Goal: Share content: Share content

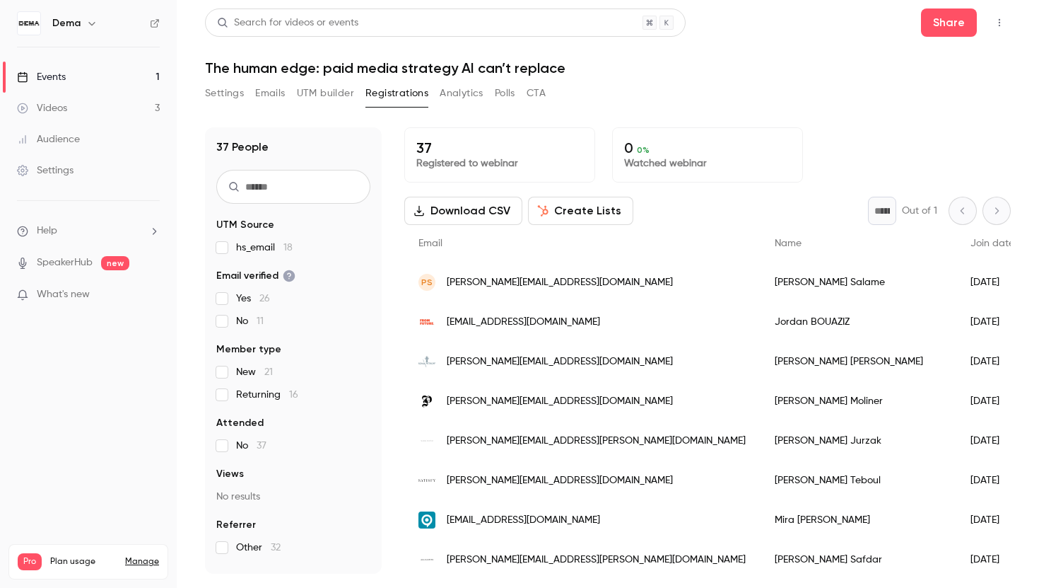
click at [305, 181] on input "text" at bounding box center [293, 187] width 154 height 34
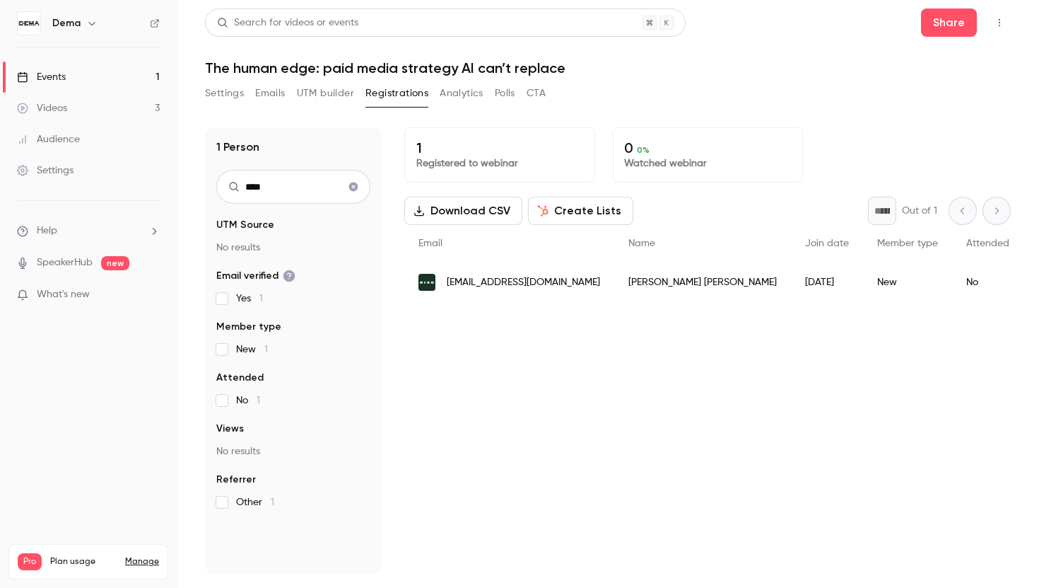
type input "****"
click at [360, 194] on button "Clear search" at bounding box center [353, 186] width 23 height 23
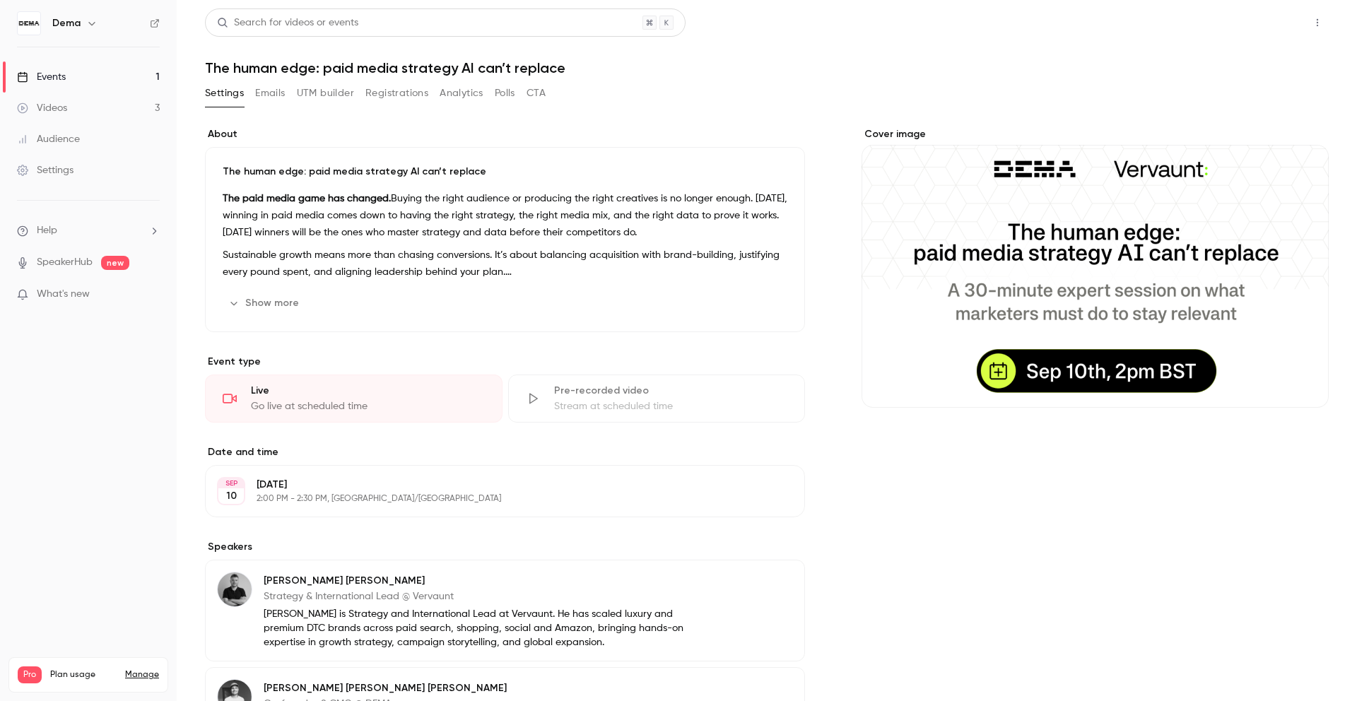
click at [1271, 23] on button "Share" at bounding box center [1267, 22] width 56 height 28
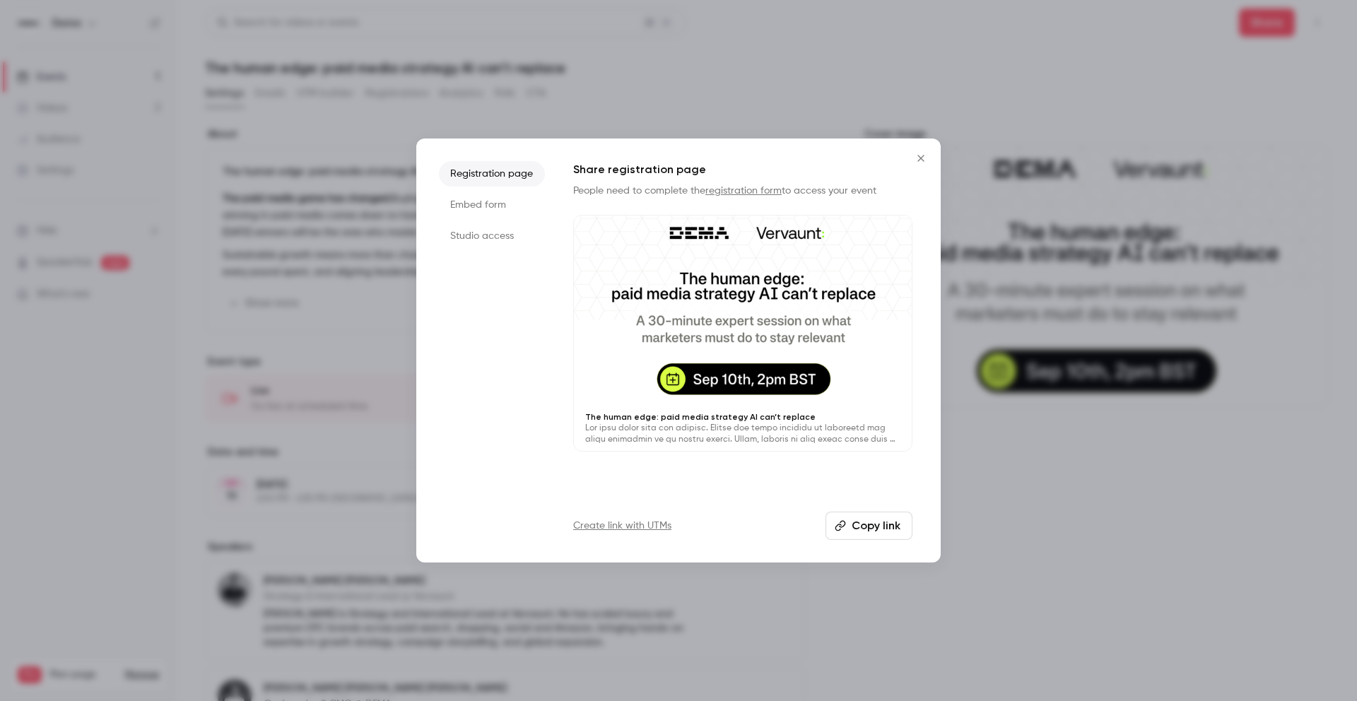
click at [875, 520] on button "Copy link" at bounding box center [869, 526] width 87 height 28
click at [923, 160] on icon "Close" at bounding box center [921, 158] width 6 height 6
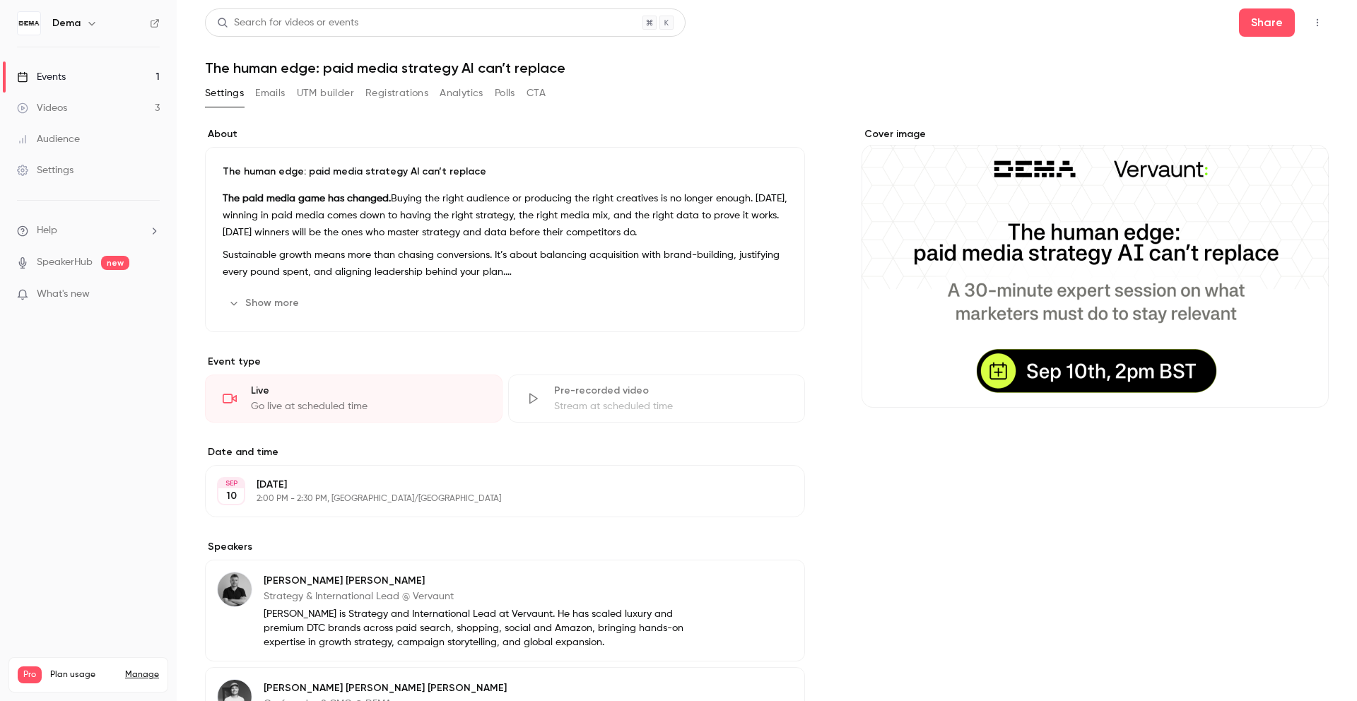
click at [94, 74] on link "Events 1" at bounding box center [88, 77] width 177 height 31
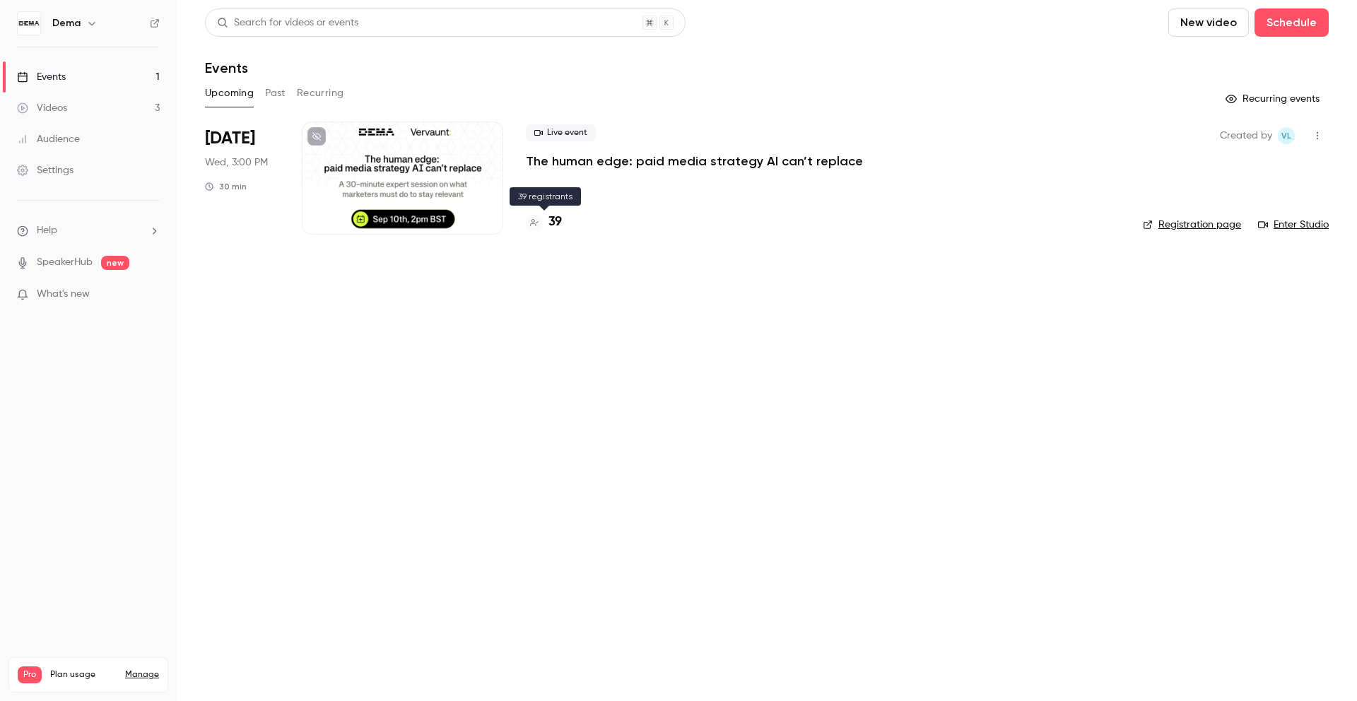
click at [549, 216] on h4 "39" at bounding box center [555, 222] width 13 height 19
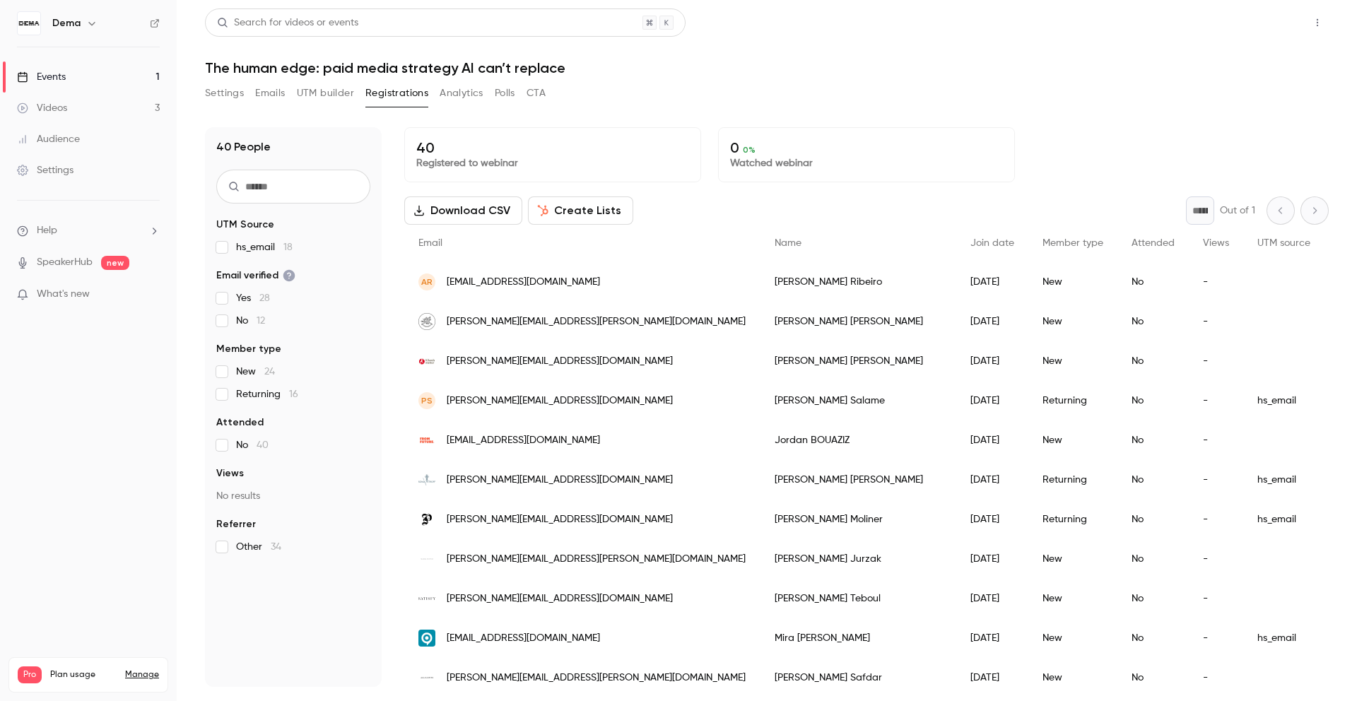
click at [1270, 18] on button "Share" at bounding box center [1267, 22] width 56 height 28
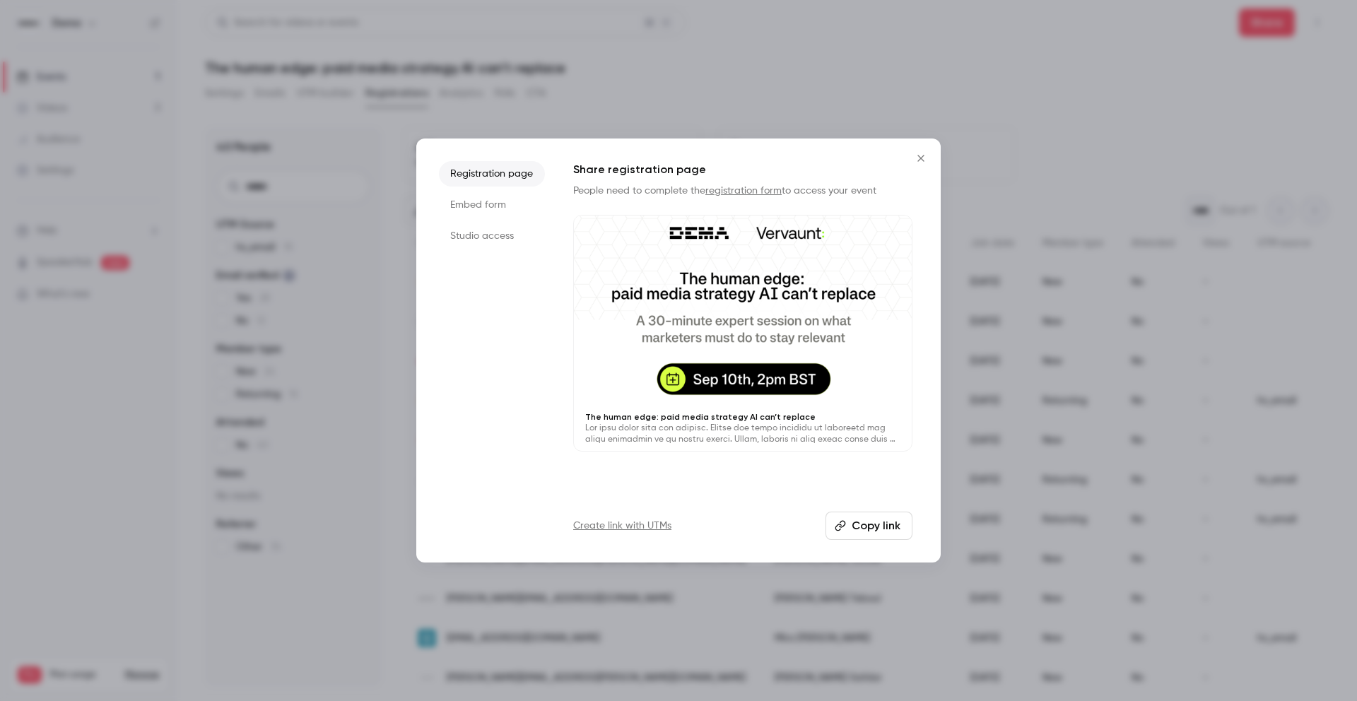
click at [865, 524] on button "Copy link" at bounding box center [869, 526] width 87 height 28
click at [927, 158] on icon "Close" at bounding box center [921, 158] width 17 height 11
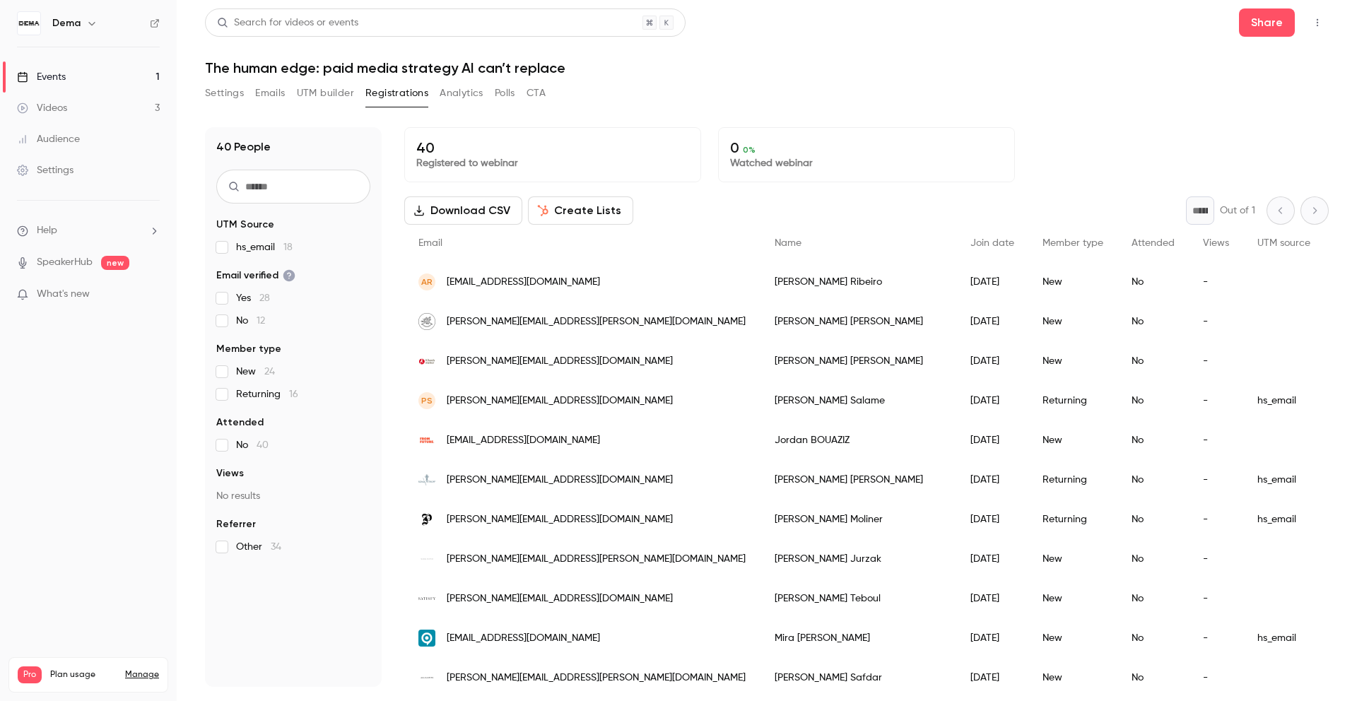
click at [224, 88] on button "Settings" at bounding box center [224, 93] width 39 height 23
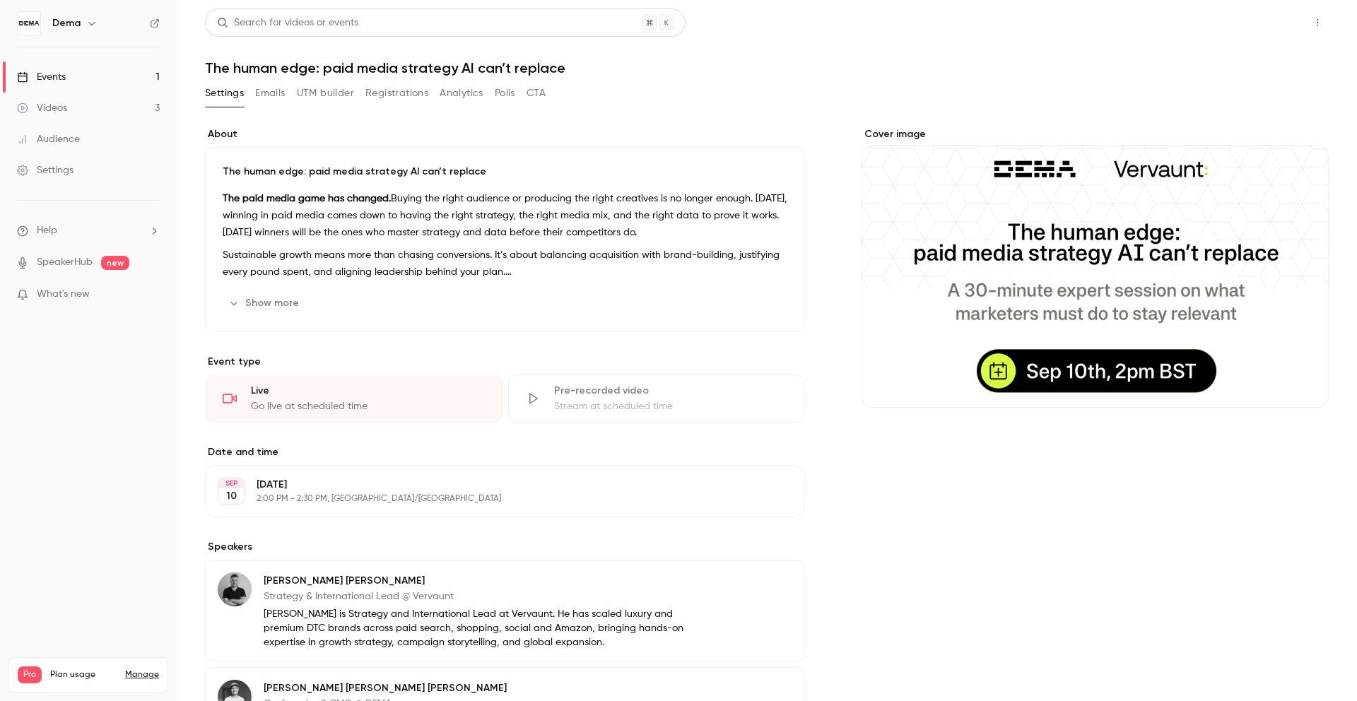
click at [1281, 19] on button "Share" at bounding box center [1267, 22] width 56 height 28
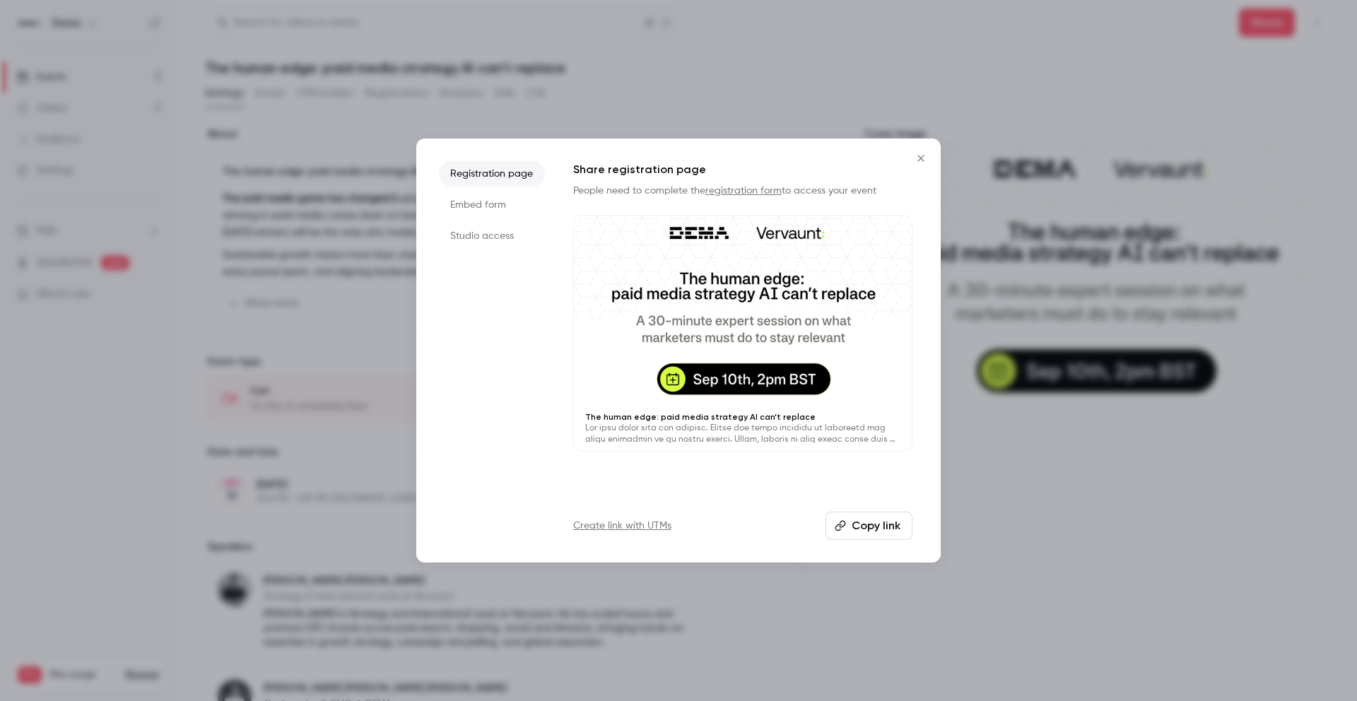
click at [882, 531] on button "Copy link" at bounding box center [869, 526] width 87 height 28
